Goal: Task Accomplishment & Management: Manage account settings

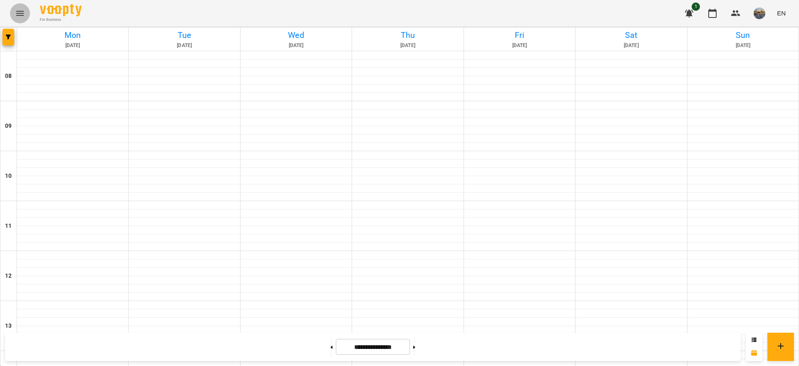
click at [17, 11] on icon "Menu" at bounding box center [20, 13] width 10 height 10
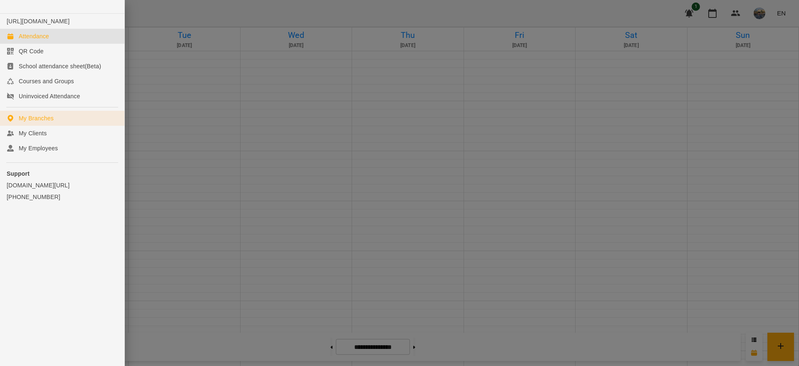
click at [46, 122] on div "My Branches" at bounding box center [36, 118] width 35 height 8
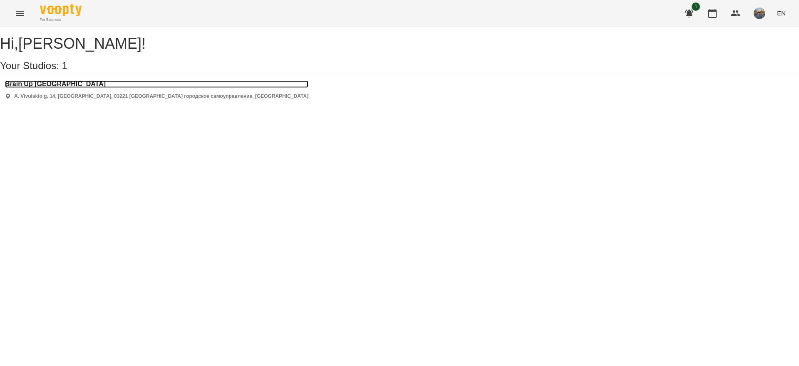
click at [37, 88] on h3 "Brain Up [GEOGRAPHIC_DATA]" at bounding box center [156, 83] width 303 height 7
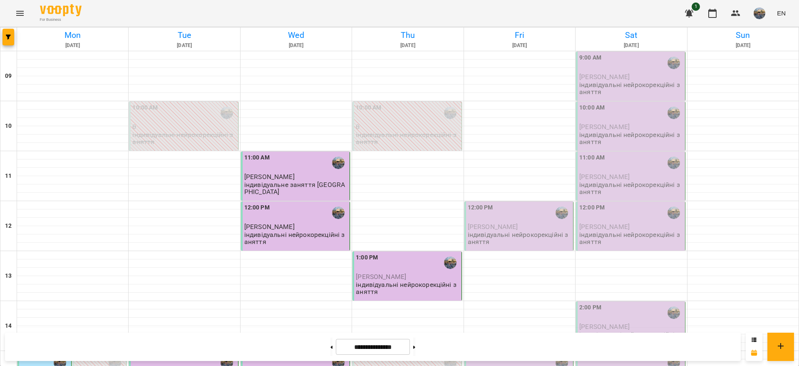
click at [514, 223] on p "[PERSON_NAME]" at bounding box center [520, 226] width 104 height 7
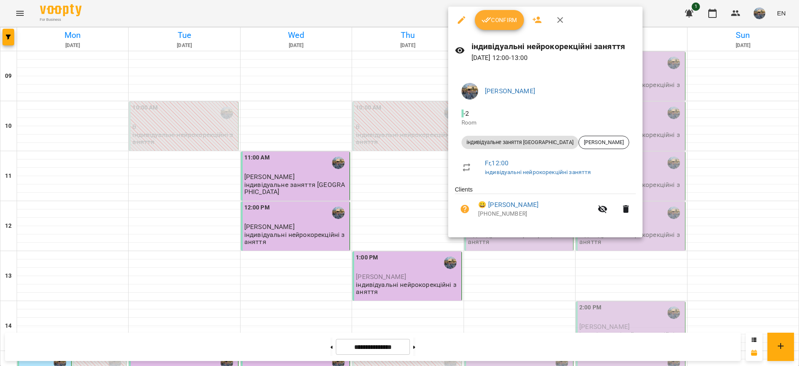
click at [496, 22] on span "Confirm" at bounding box center [499, 20] width 36 height 10
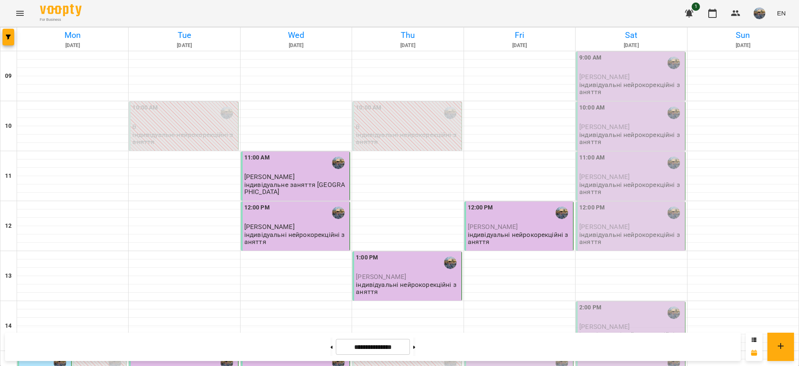
scroll to position [260, 0]
